Goal: Information Seeking & Learning: Learn about a topic

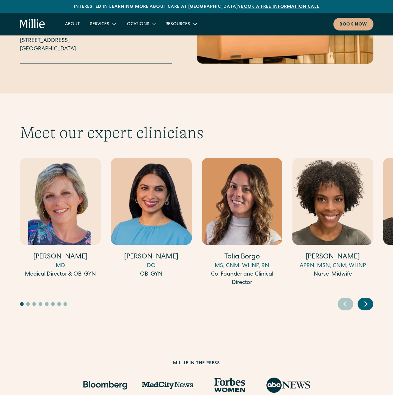
scroll to position [1587, 0]
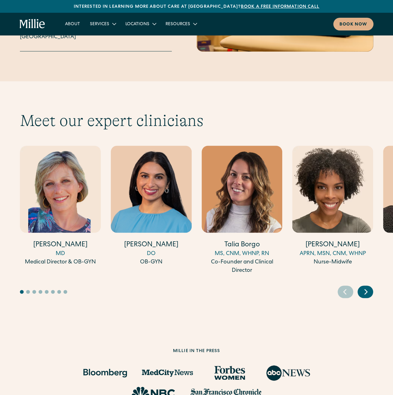
click at [367, 287] on icon "Next slide" at bounding box center [365, 292] width 9 height 10
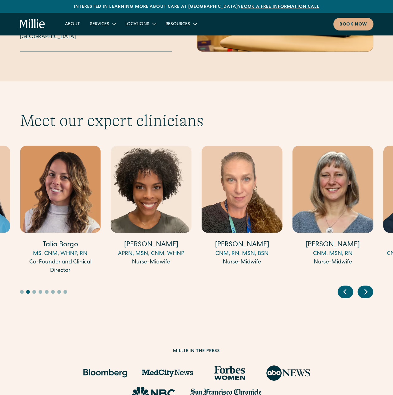
click at [368, 287] on icon "Next slide" at bounding box center [365, 292] width 9 height 10
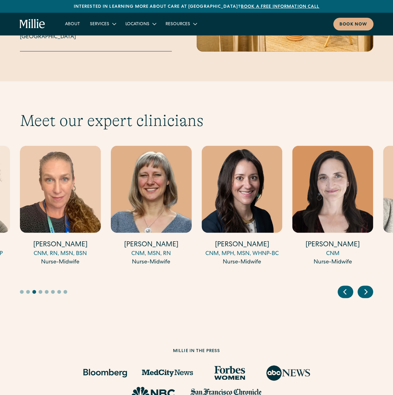
click at [368, 287] on icon "Next slide" at bounding box center [365, 292] width 9 height 10
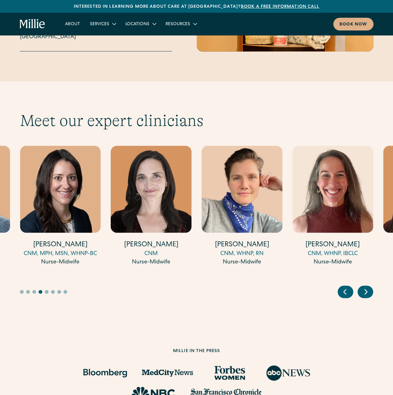
click at [368, 287] on icon "Next slide" at bounding box center [365, 292] width 9 height 10
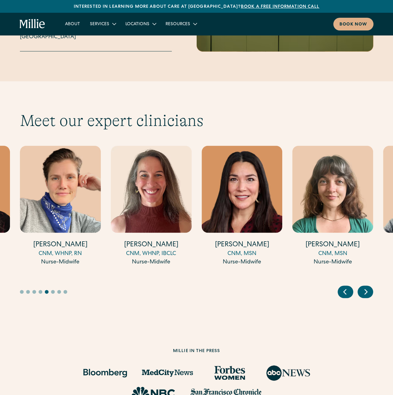
click at [368, 287] on icon "Next slide" at bounding box center [365, 292] width 9 height 10
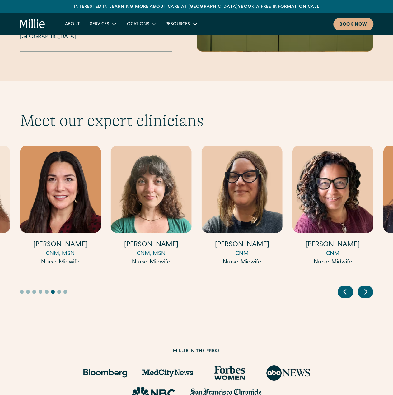
click at [368, 287] on icon "Next slide" at bounding box center [365, 292] width 9 height 10
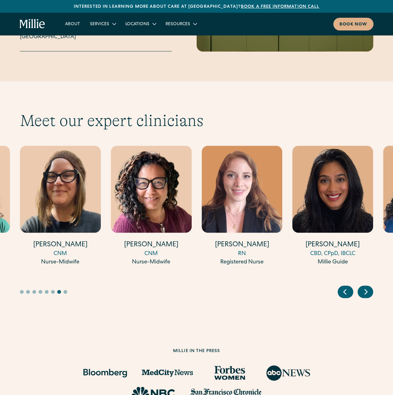
click at [368, 287] on icon "Next slide" at bounding box center [365, 292] width 9 height 10
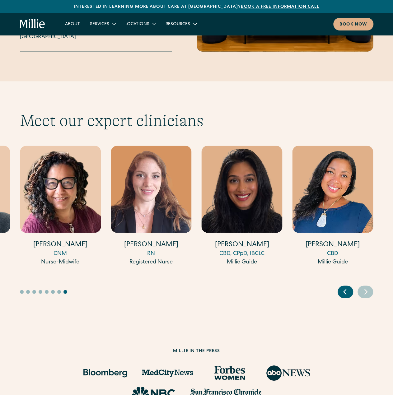
click at [250, 192] on img "16 / 17" at bounding box center [242, 189] width 81 height 87
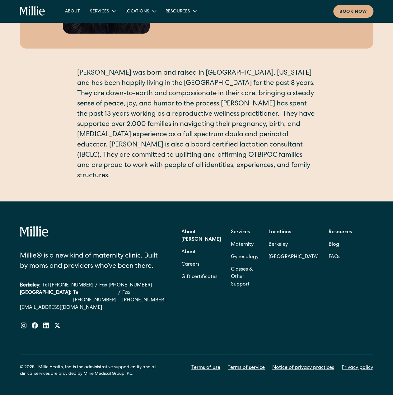
scroll to position [122, 0]
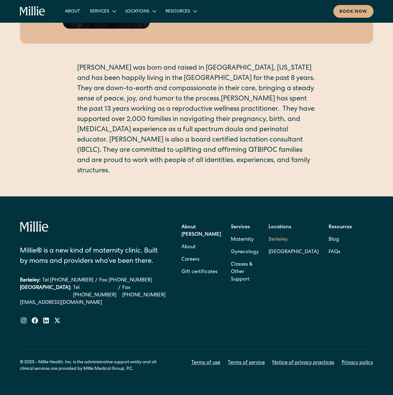
click at [312, 234] on link "Berkeley" at bounding box center [294, 240] width 50 height 12
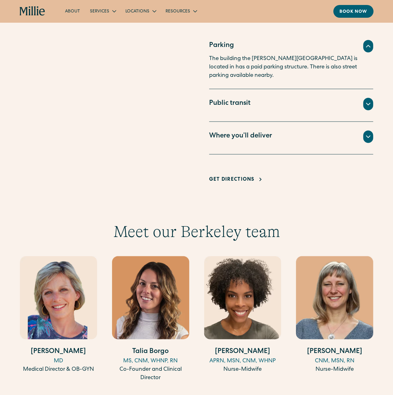
scroll to position [436, 0]
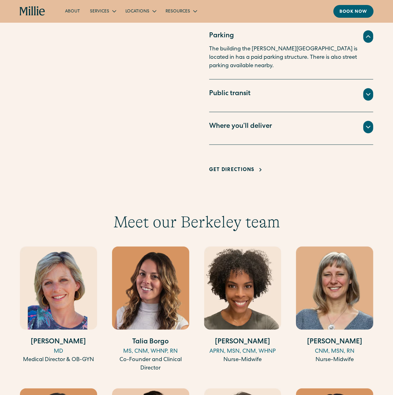
click at [365, 123] on icon at bounding box center [367, 126] width 7 height 7
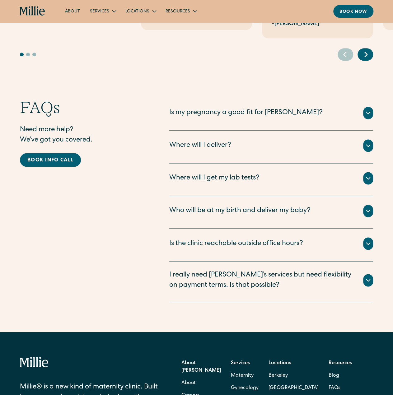
scroll to position [1556, 0]
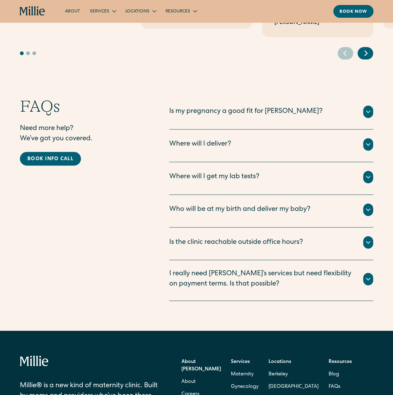
click at [258, 107] on div "Is my pregnancy a good fit for Millie?" at bounding box center [245, 112] width 153 height 10
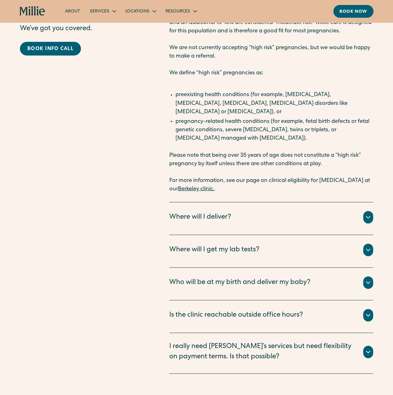
scroll to position [1774, 0]
